Goal: Navigation & Orientation: Find specific page/section

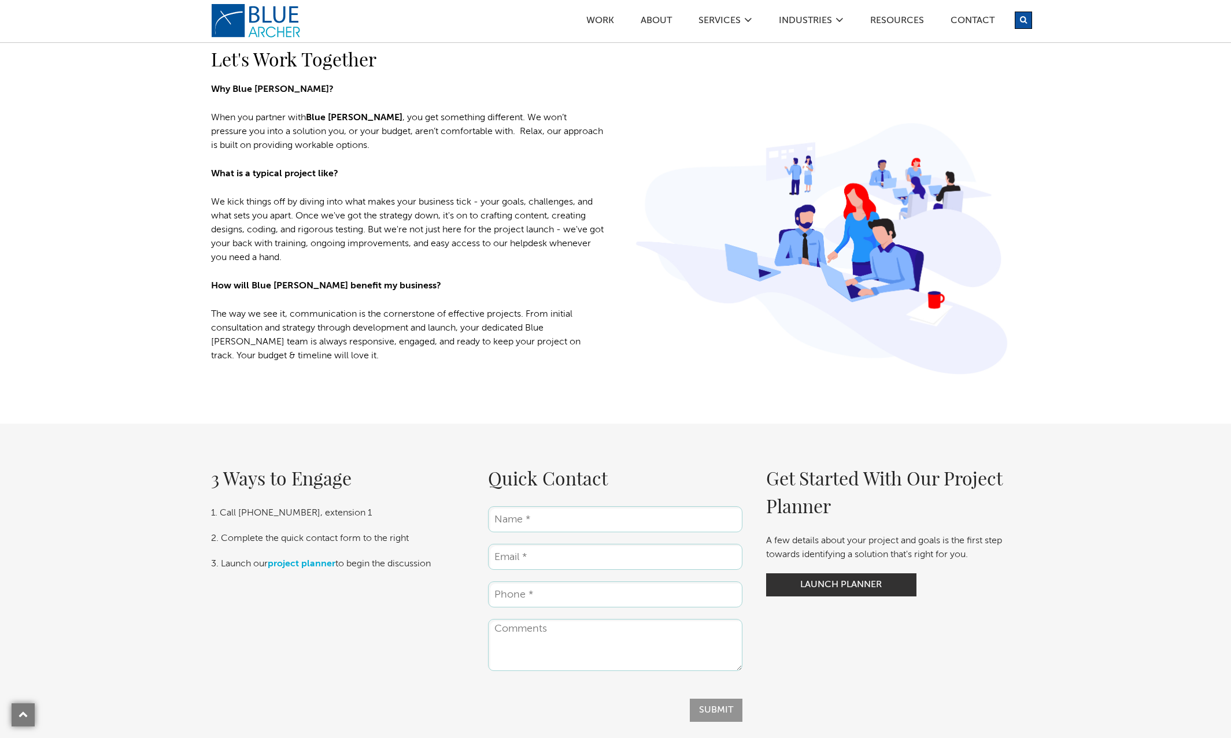
scroll to position [1889, 0]
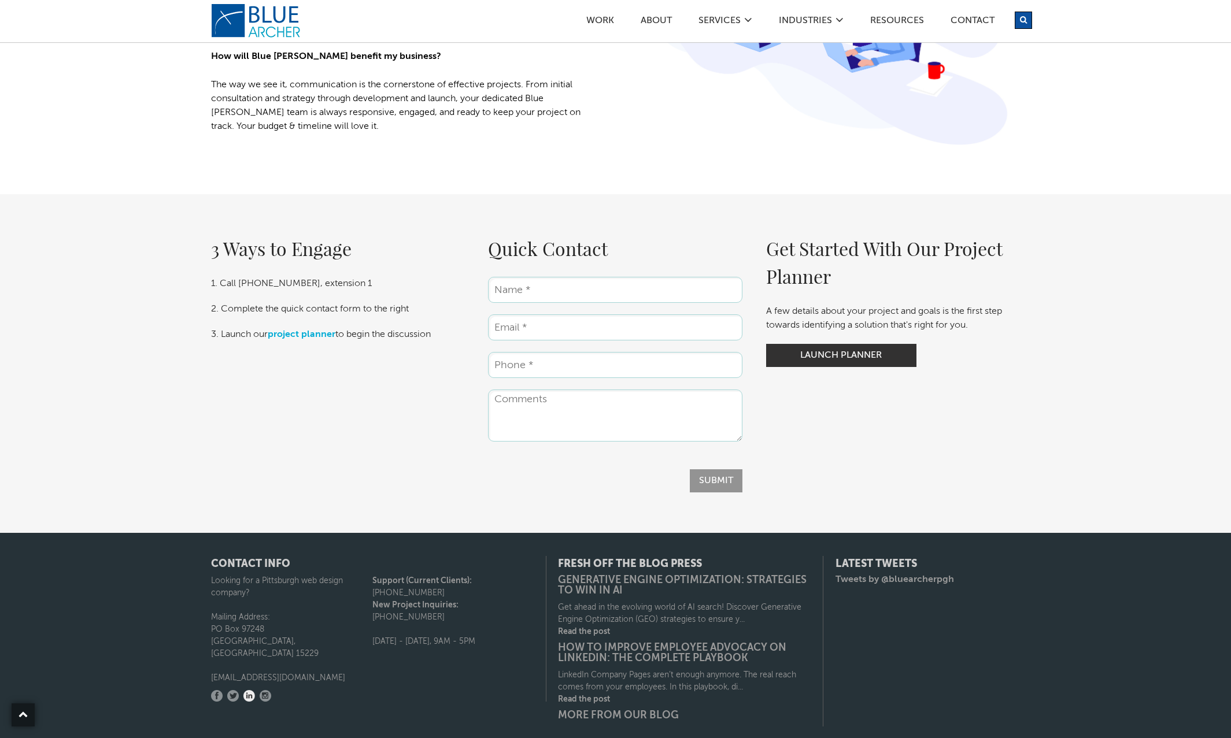
click at [251, 690] on link "LinkedIn" at bounding box center [249, 696] width 12 height 12
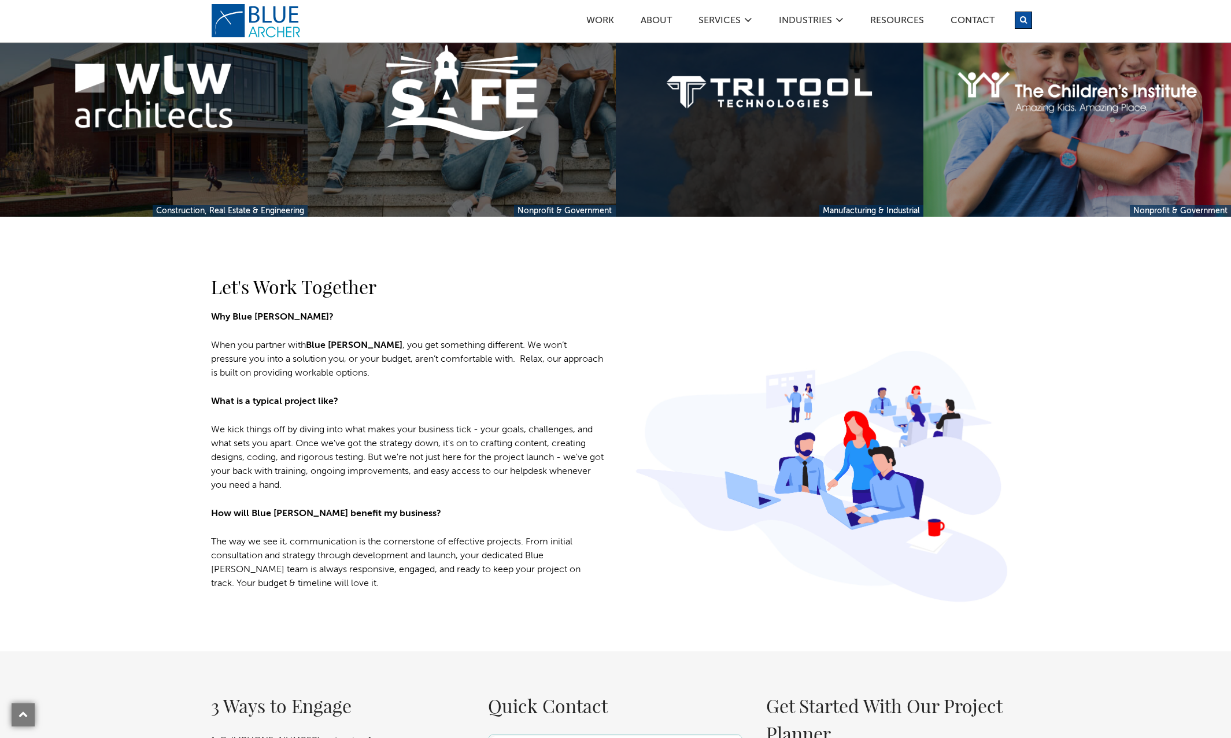
scroll to position [1475, 0]
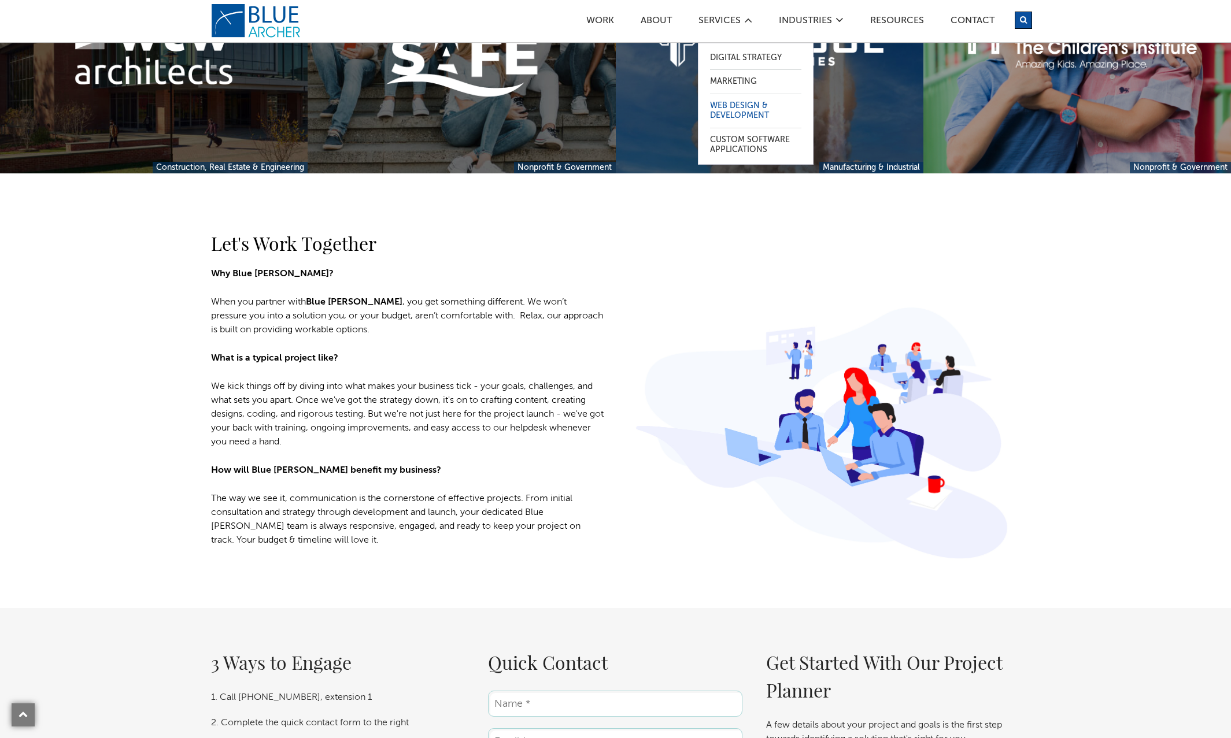
click at [734, 120] on link "Web Design & Development" at bounding box center [755, 111] width 91 height 34
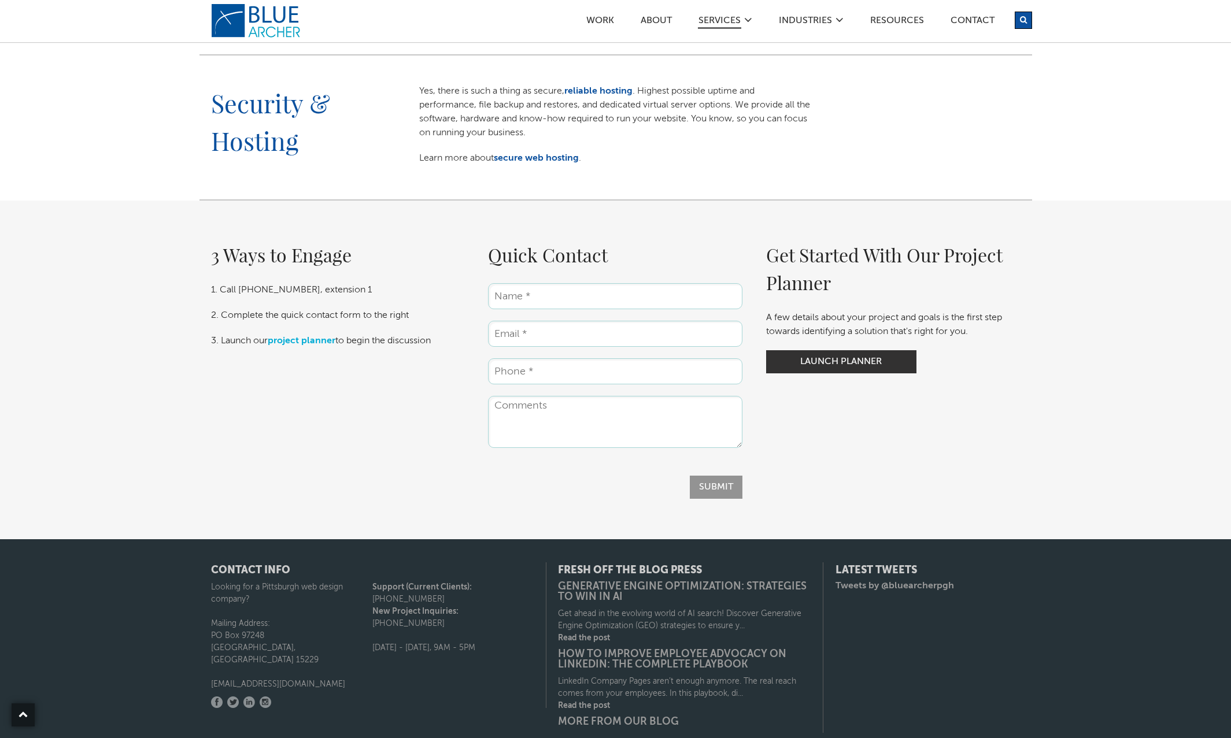
scroll to position [1497, 0]
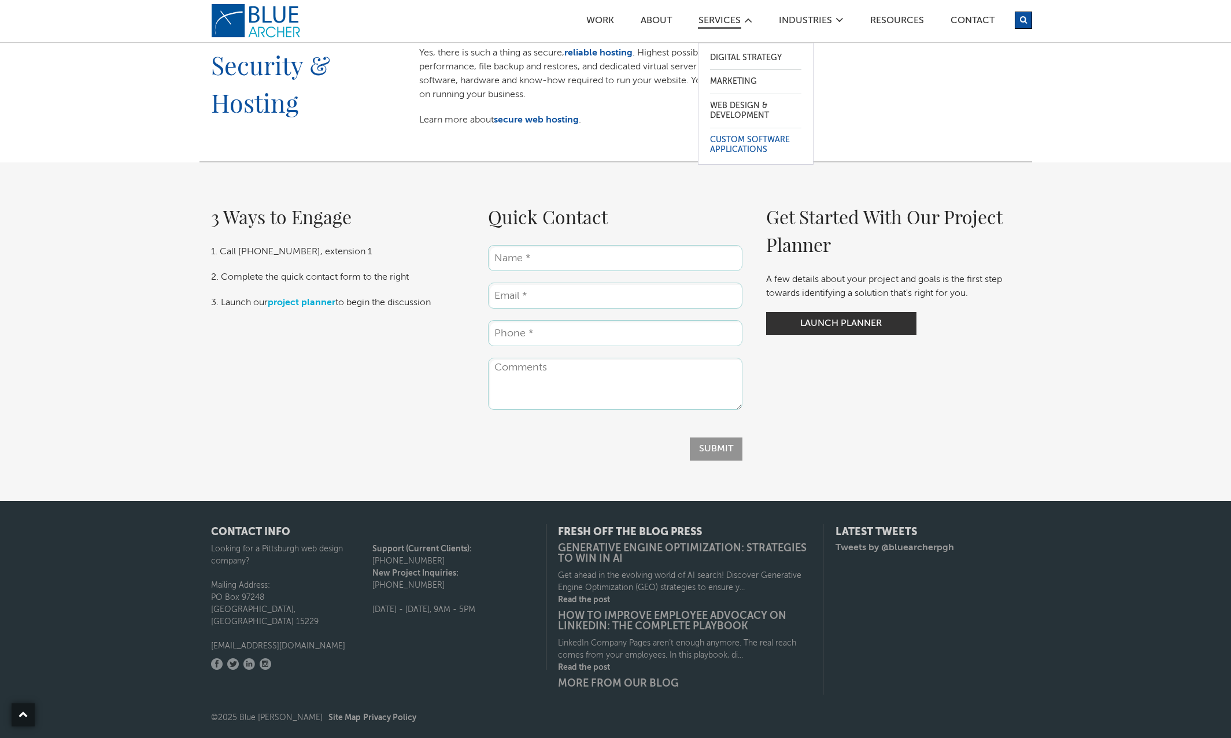
click at [750, 150] on link "Custom Software Applications" at bounding box center [755, 145] width 91 height 34
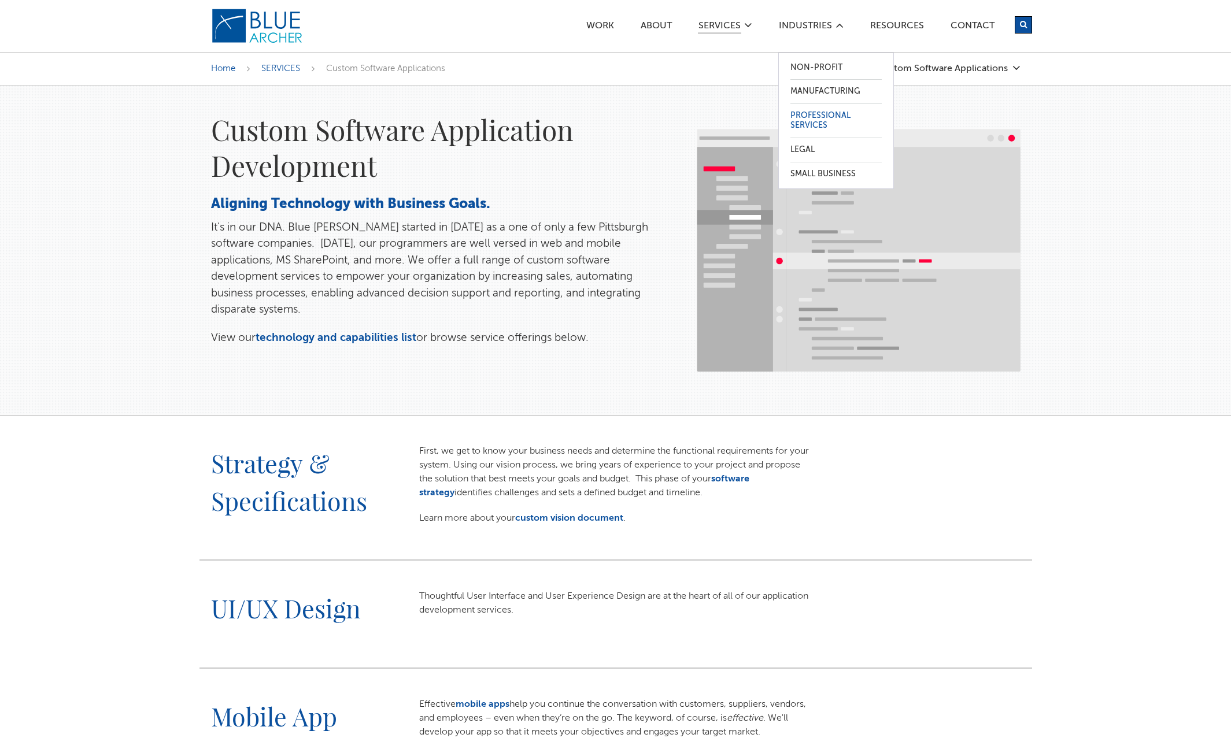
click at [825, 110] on link "Professional Services" at bounding box center [835, 121] width 91 height 34
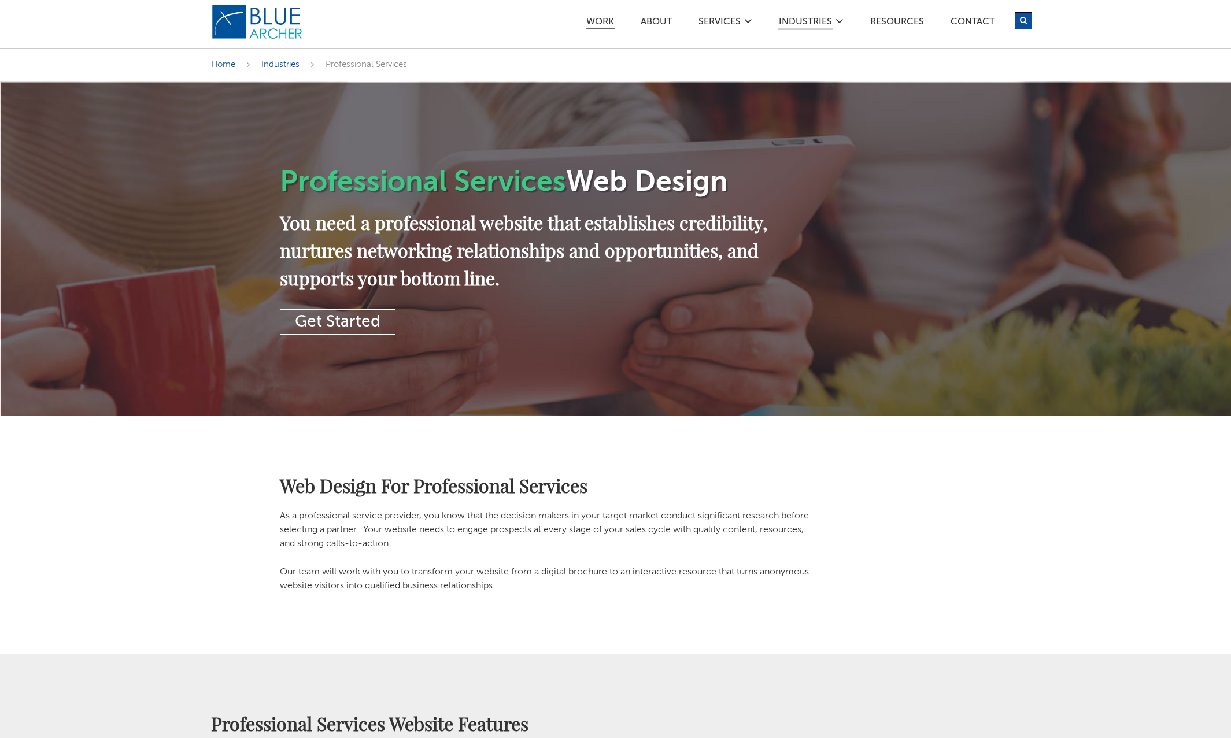
click at [606, 27] on link "Work" at bounding box center [600, 23] width 29 height 12
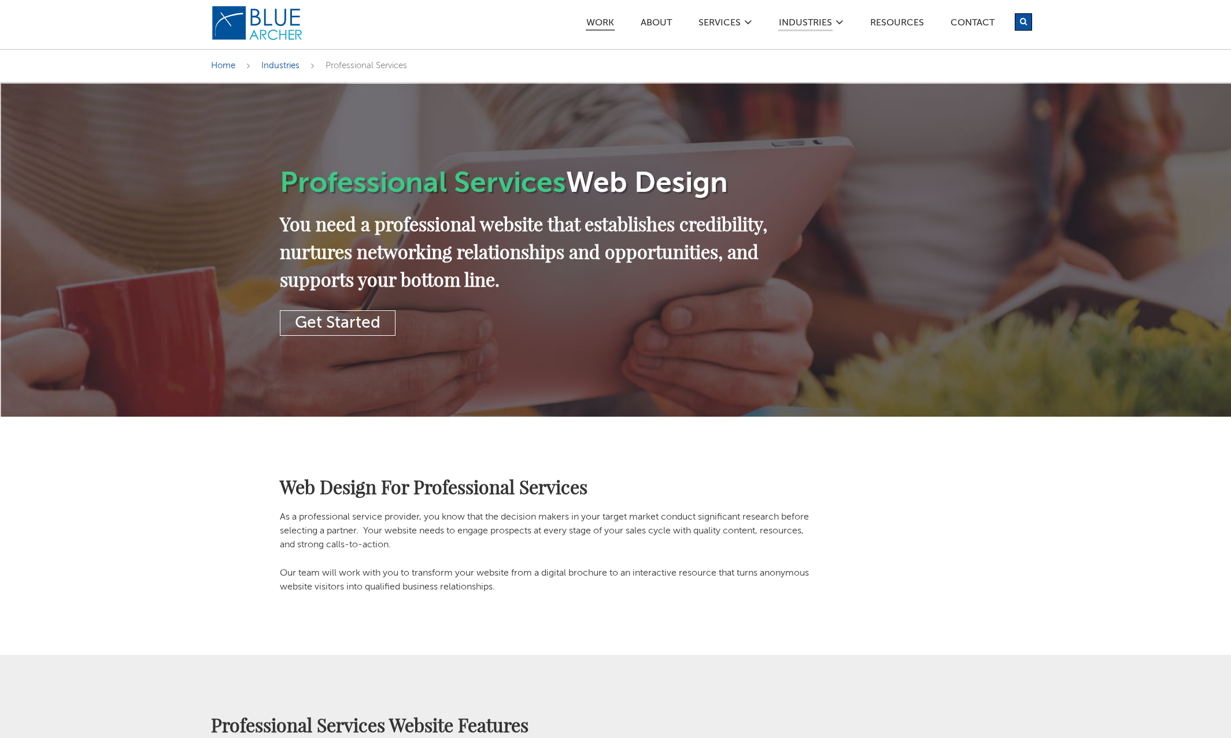
scroll to position [2, 0]
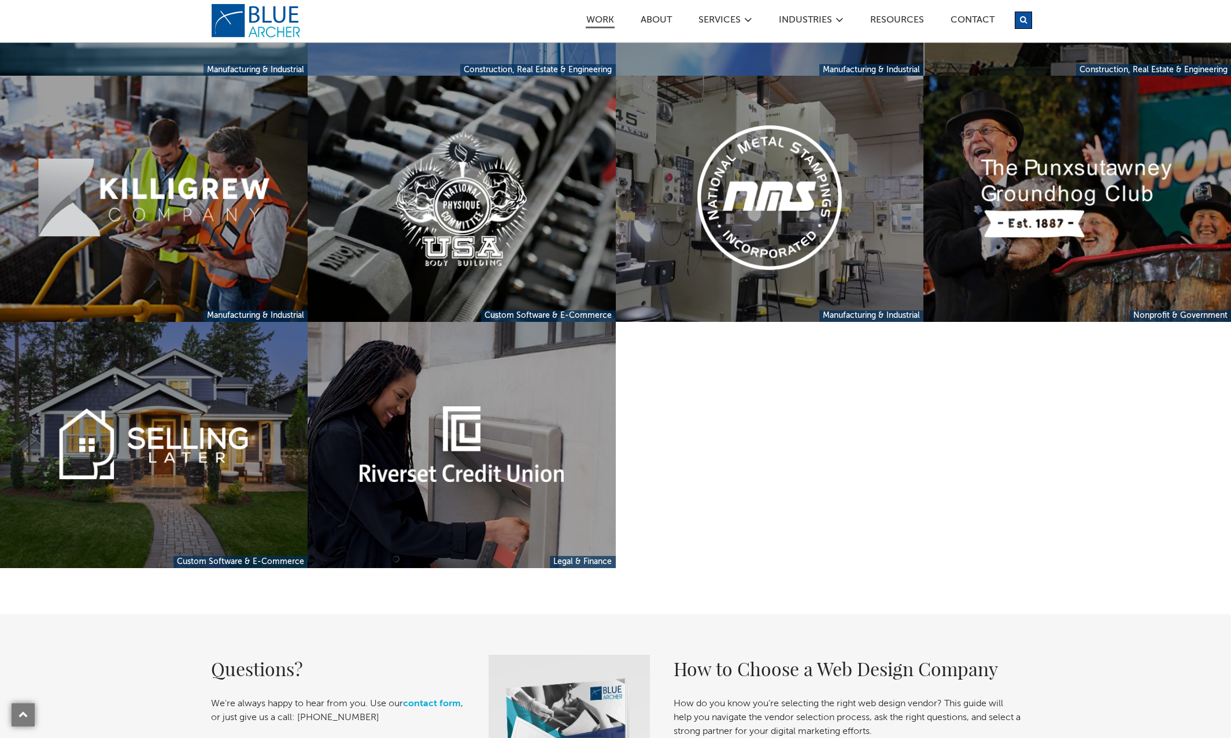
scroll to position [3159, 0]
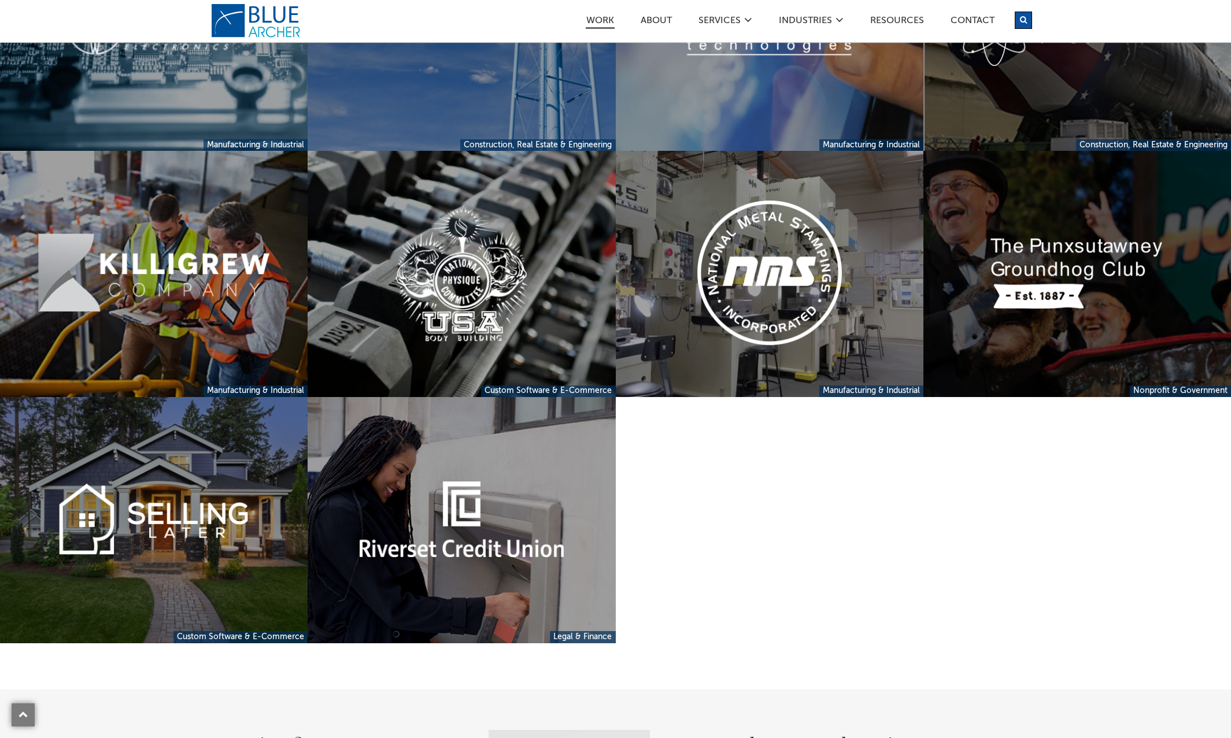
click at [1080, 278] on link at bounding box center [1077, 274] width 308 height 246
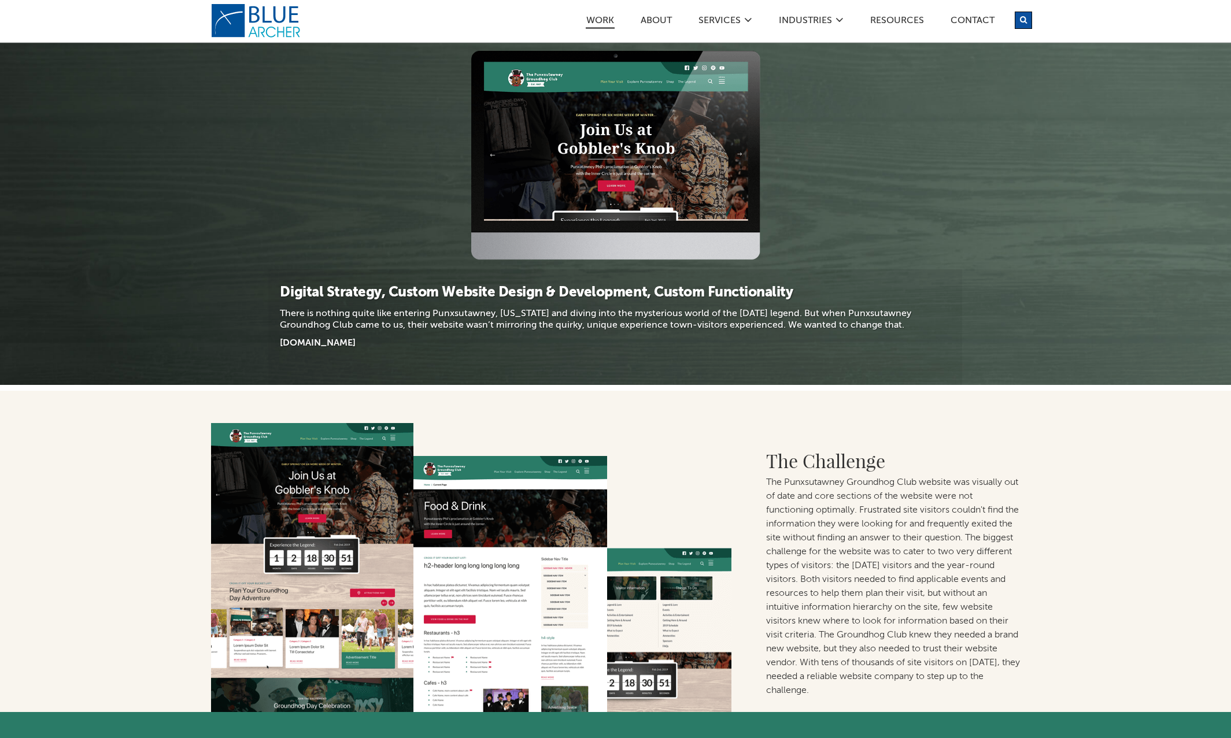
scroll to position [96, 0]
